Goal: Task Accomplishment & Management: Manage account settings

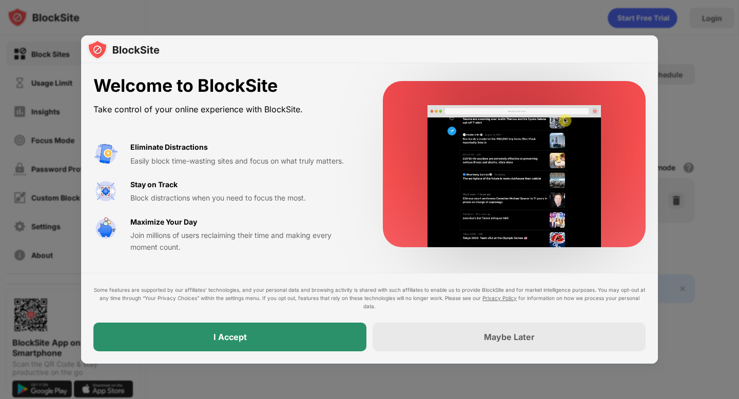
click at [322, 343] on div "I Accept" at bounding box center [229, 337] width 273 height 29
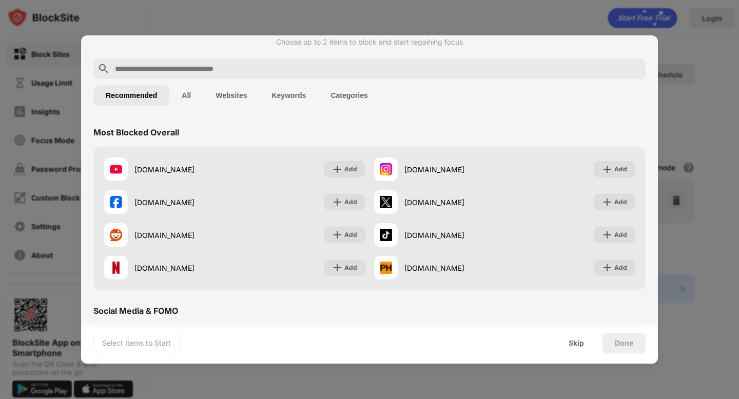
scroll to position [27, 0]
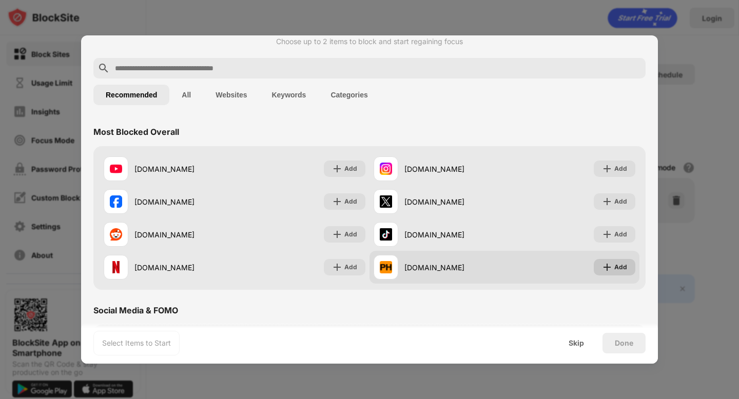
click at [618, 269] on div "Add" at bounding box center [620, 267] width 13 height 10
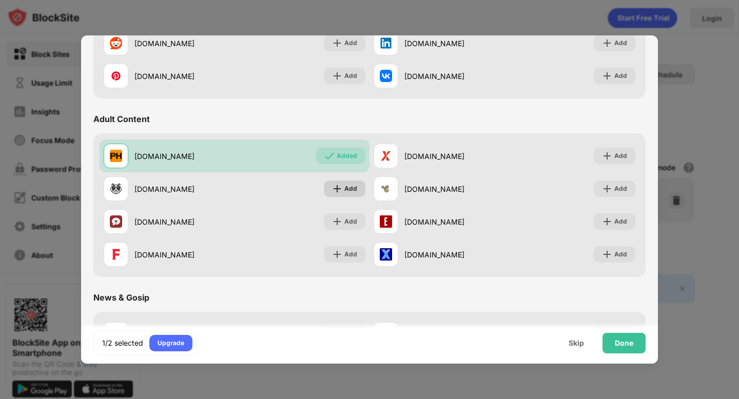
scroll to position [398, 0]
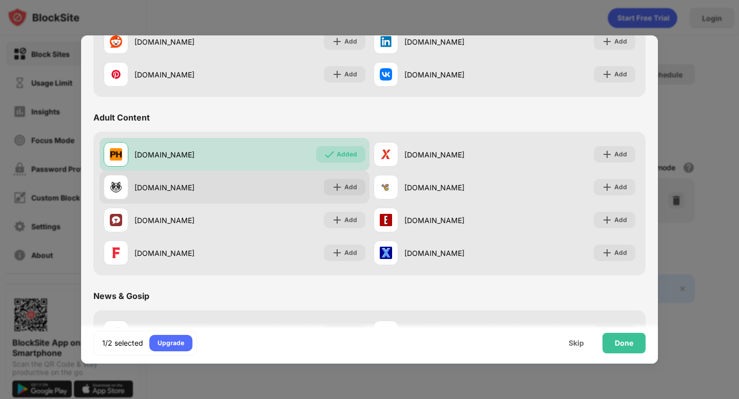
drag, startPoint x: 344, startPoint y: 178, endPoint x: 344, endPoint y: 185, distance: 7.2
click at [344, 178] on div "xhamster.com Add" at bounding box center [235, 187] width 270 height 33
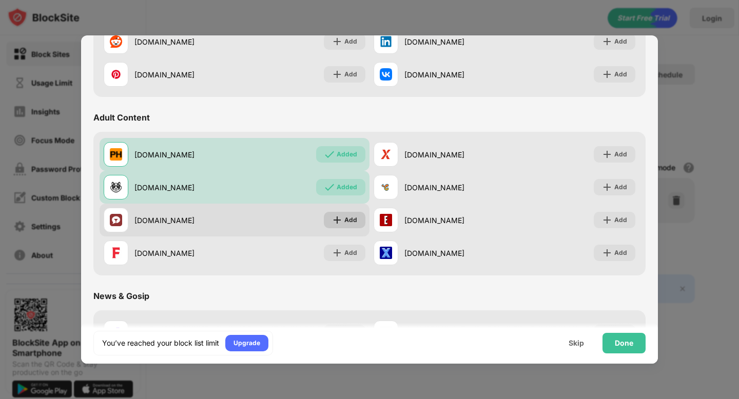
click at [358, 226] on div "Add" at bounding box center [345, 220] width 42 height 16
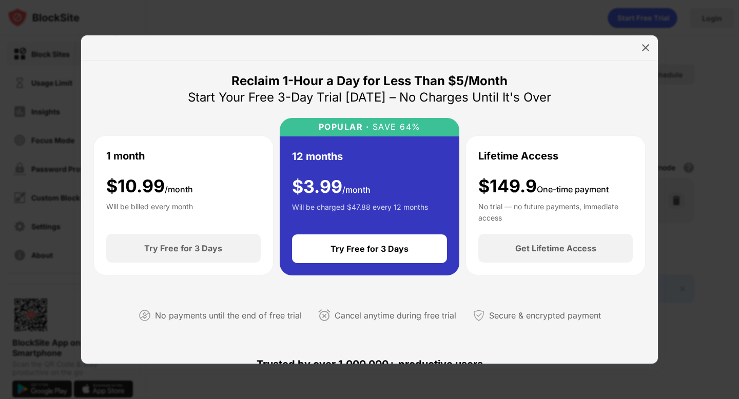
click at [648, 51] on img at bounding box center [646, 48] width 10 height 10
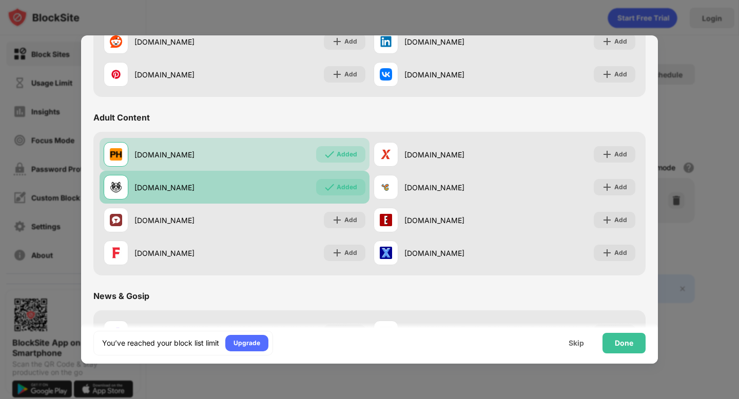
click at [339, 191] on div "Added" at bounding box center [347, 187] width 21 height 10
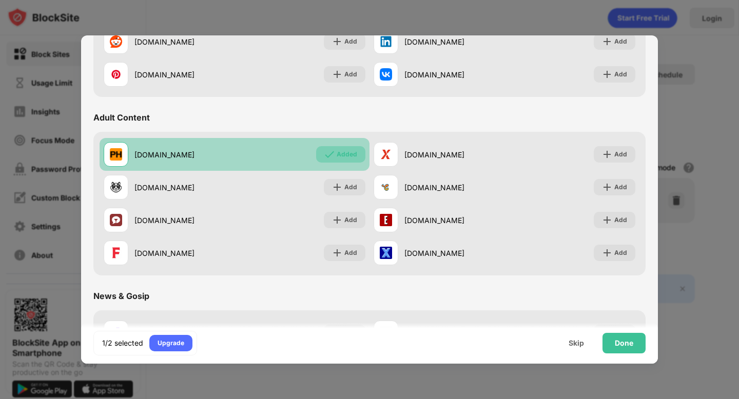
click at [357, 156] on div "Added" at bounding box center [340, 154] width 49 height 16
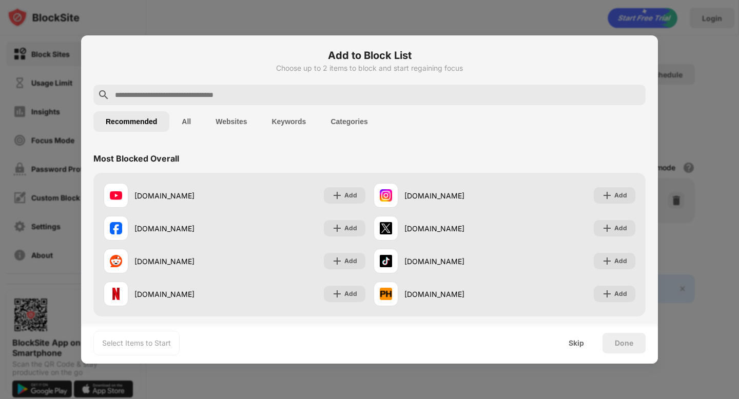
click at [513, 98] on input "text" at bounding box center [378, 95] width 528 height 12
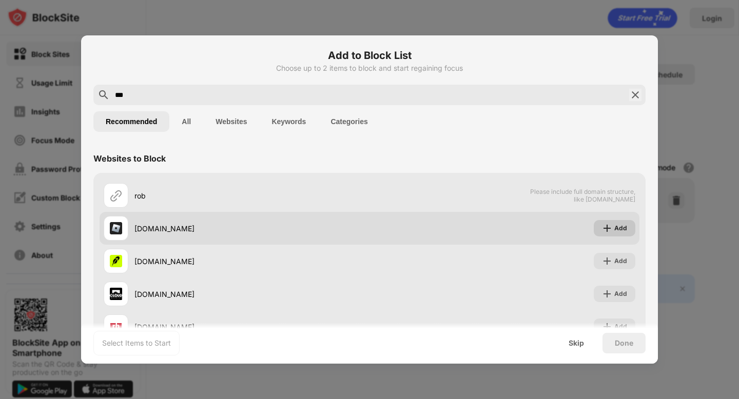
type input "***"
click at [630, 231] on div "Add" at bounding box center [615, 228] width 42 height 16
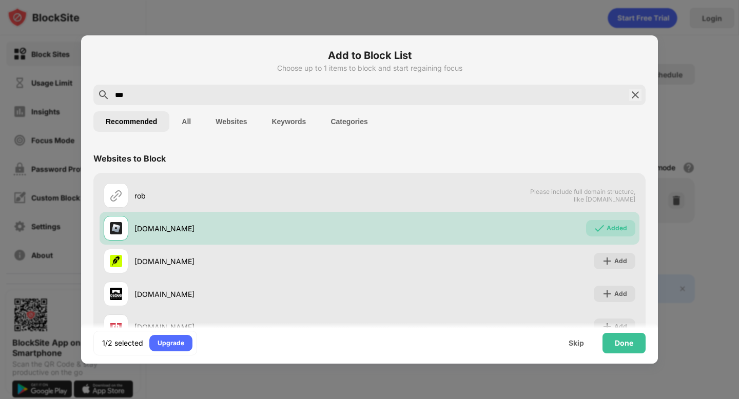
click at [628, 344] on div "Done" at bounding box center [624, 343] width 18 height 8
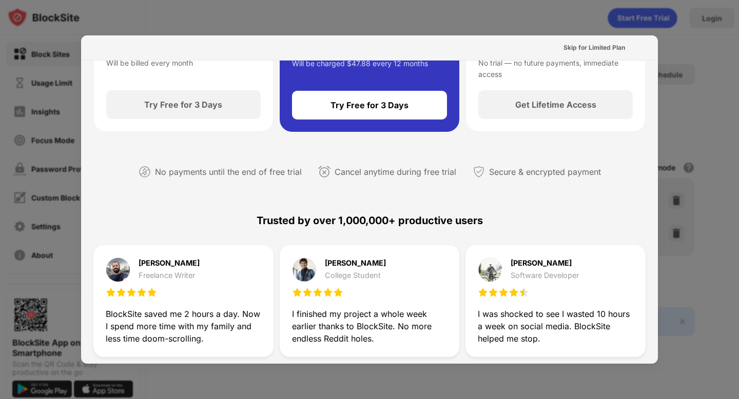
scroll to position [156, 0]
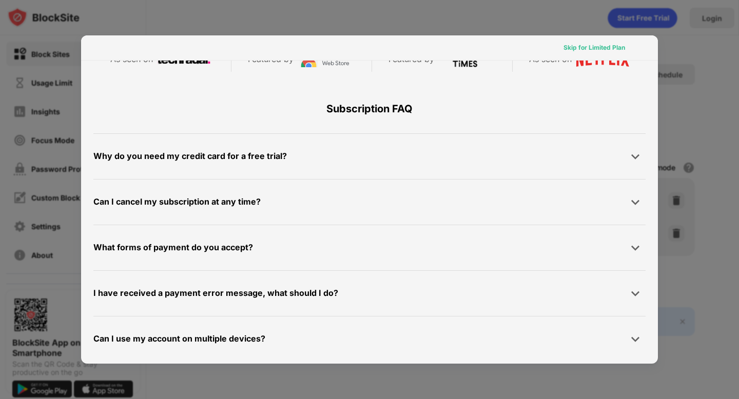
click at [575, 44] on div "Skip for Limited Plan" at bounding box center [595, 48] width 62 height 10
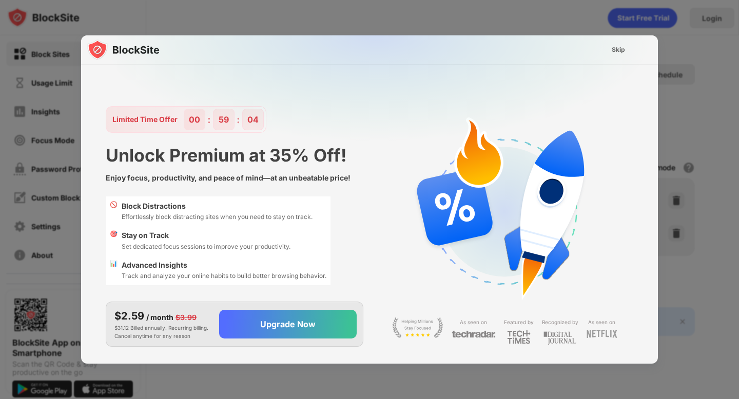
scroll to position [0, 0]
click at [614, 49] on div "Skip" at bounding box center [618, 50] width 13 height 10
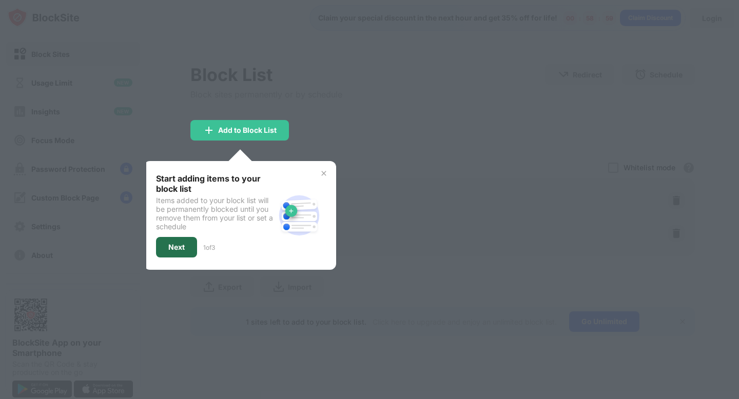
click at [183, 237] on div "Next" at bounding box center [176, 247] width 41 height 21
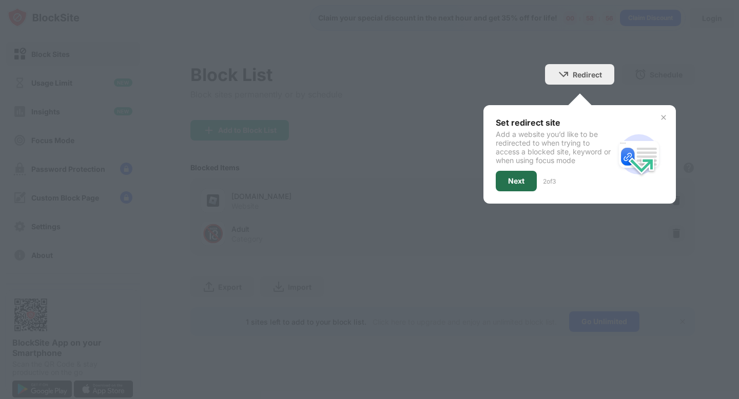
click at [524, 183] on div "Next" at bounding box center [516, 181] width 16 height 8
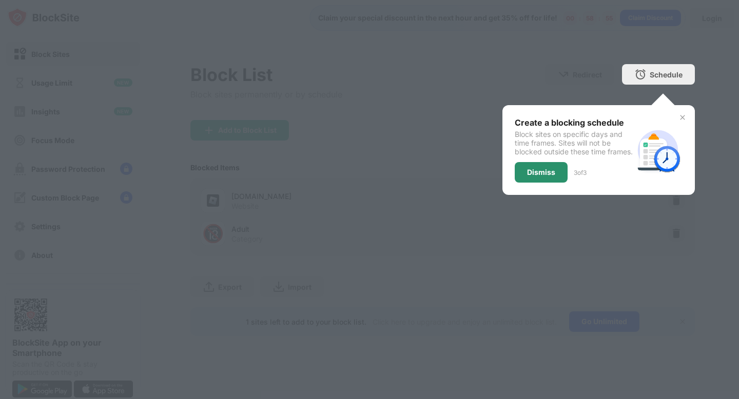
click at [562, 181] on div "Dismiss" at bounding box center [541, 172] width 53 height 21
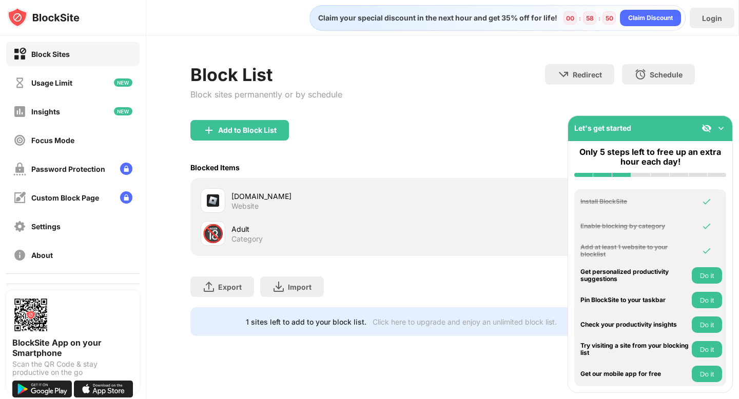
click at [721, 123] on img at bounding box center [721, 128] width 10 height 10
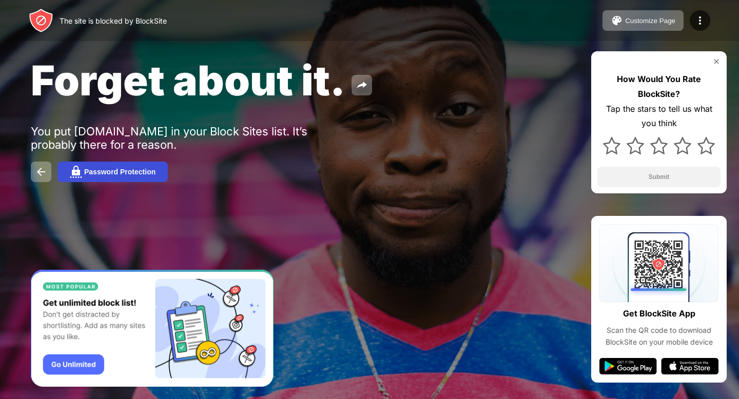
click at [147, 171] on div "Password Protection" at bounding box center [119, 172] width 71 height 8
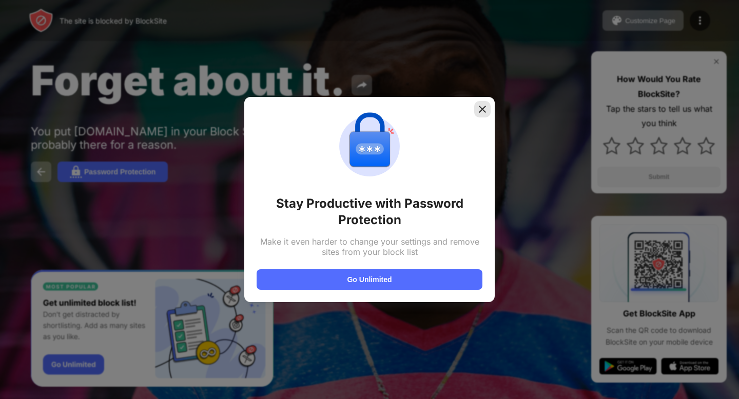
click at [479, 109] on img at bounding box center [482, 109] width 10 height 10
